Goal: Browse casually

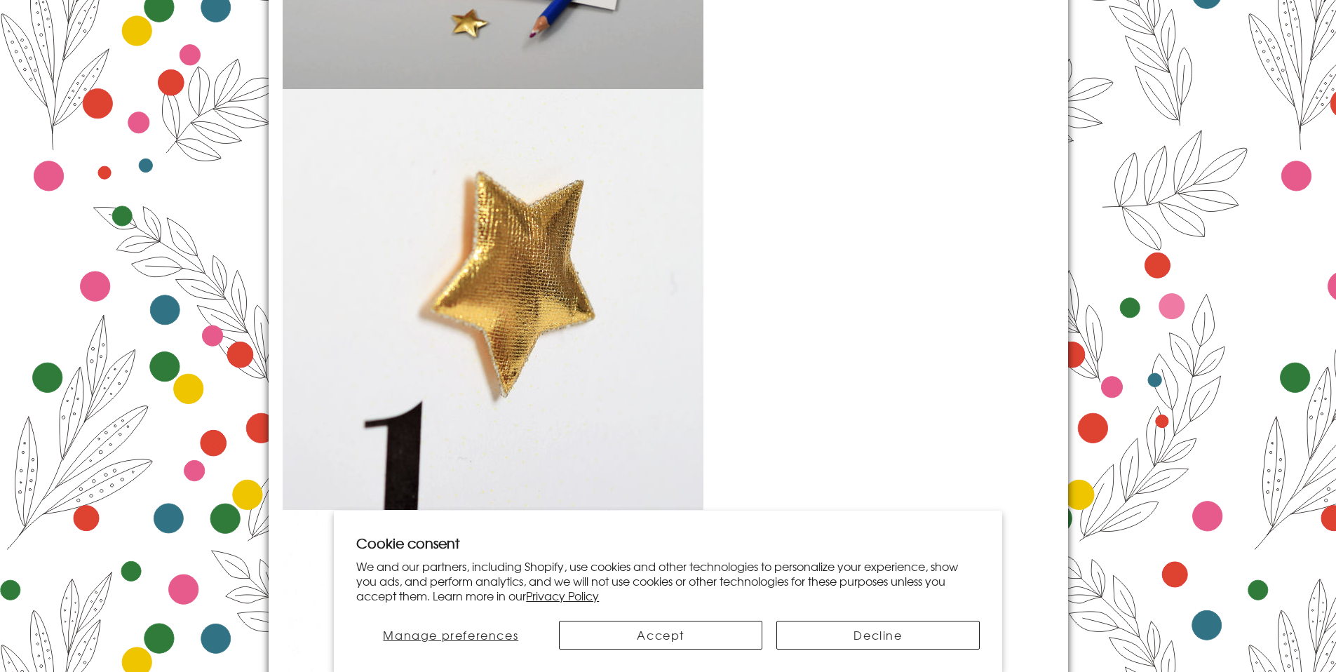
scroll to position [2015, 0]
